Goal: Task Accomplishment & Management: Use online tool/utility

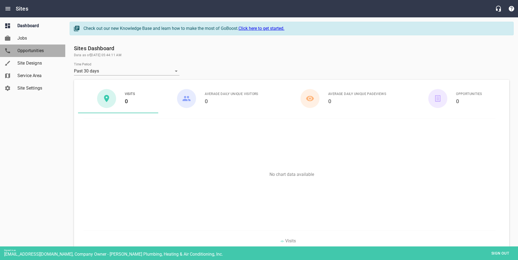
click at [27, 51] on span "Opportunities" at bounding box center [37, 51] width 41 height 7
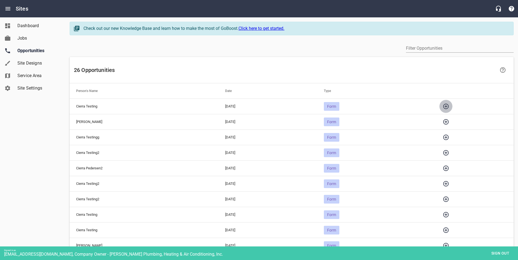
click at [449, 108] on icon "button" at bounding box center [446, 106] width 7 height 7
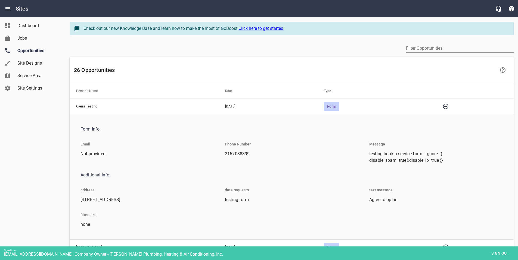
scroll to position [11, 0]
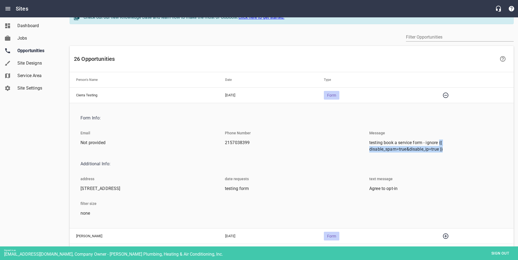
drag, startPoint x: 440, startPoint y: 144, endPoint x: 445, endPoint y: 150, distance: 8.4
click at [445, 150] on span "testing book a service form - ignore {{ disable_spam=true&disable_ip=true }}" at bounding box center [433, 146] width 129 height 13
copy span "{{ disable_spam=true&disable_ip=true }}"
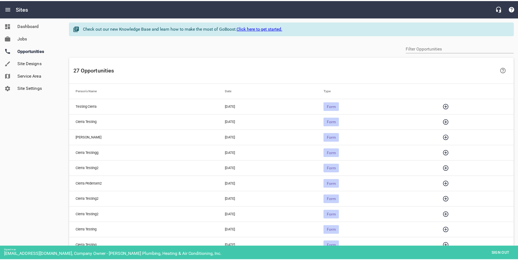
scroll to position [11, 0]
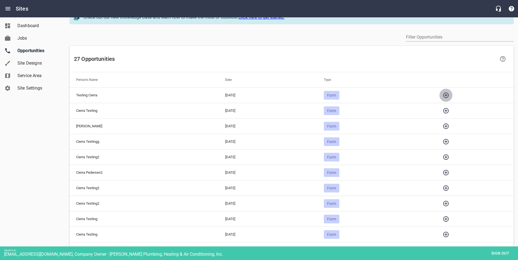
click at [448, 96] on icon "button" at bounding box center [446, 95] width 7 height 7
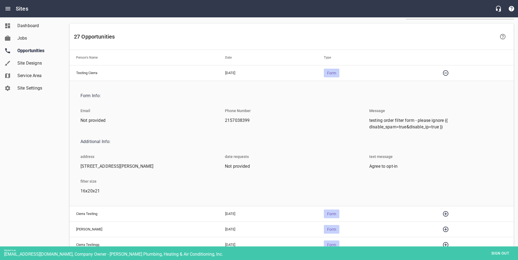
scroll to position [34, 0]
drag, startPoint x: 226, startPoint y: 166, endPoint x: 248, endPoint y: 166, distance: 21.8
click at [248, 166] on span "Not provided" at bounding box center [289, 166] width 129 height 7
click at [256, 166] on span "Not provided" at bounding box center [289, 166] width 129 height 7
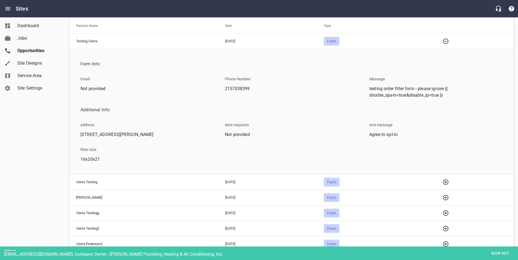
scroll to position [65, 0]
click at [448, 182] on icon "button" at bounding box center [445, 182] width 5 height 5
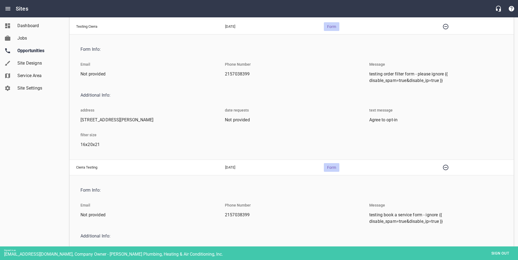
scroll to position [69, 0]
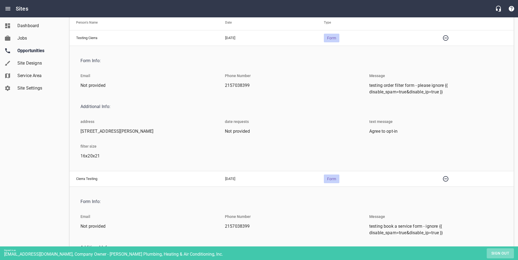
click at [492, 253] on span "Sign out" at bounding box center [500, 253] width 23 height 7
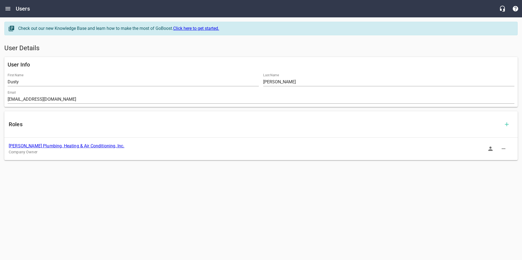
click at [41, 146] on link "[PERSON_NAME] Plumbing, Heating & Air Conditioning, Inc." at bounding box center [67, 146] width 116 height 5
